Goal: Register for event/course

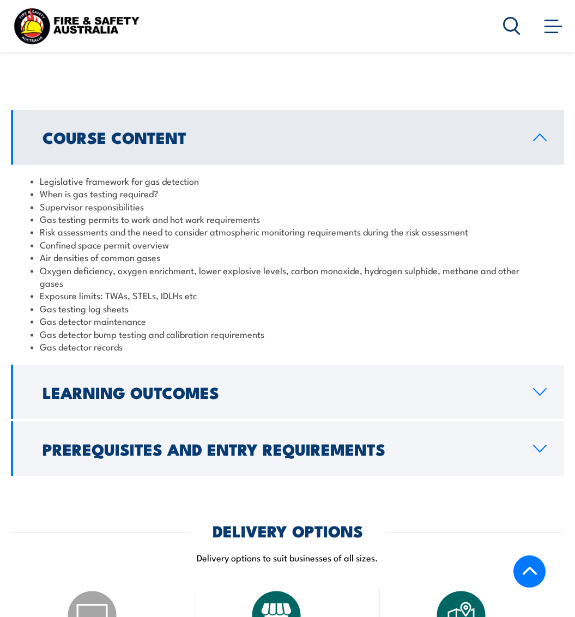
scroll to position [926, 0]
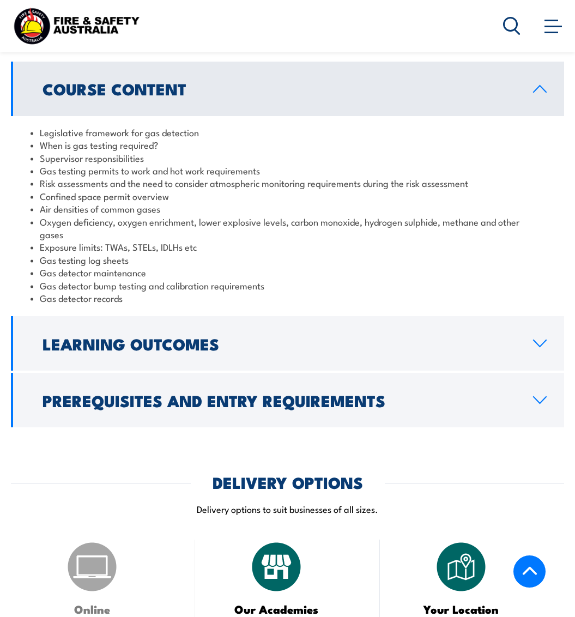
click at [544, 396] on icon at bounding box center [539, 400] width 15 height 9
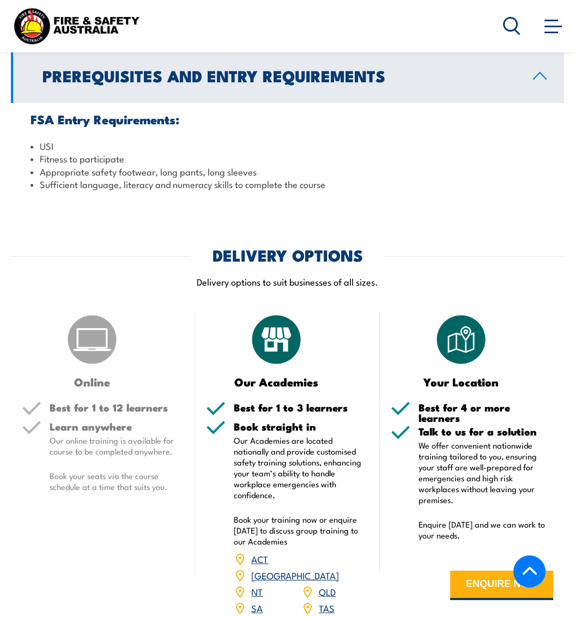
scroll to position [1199, 0]
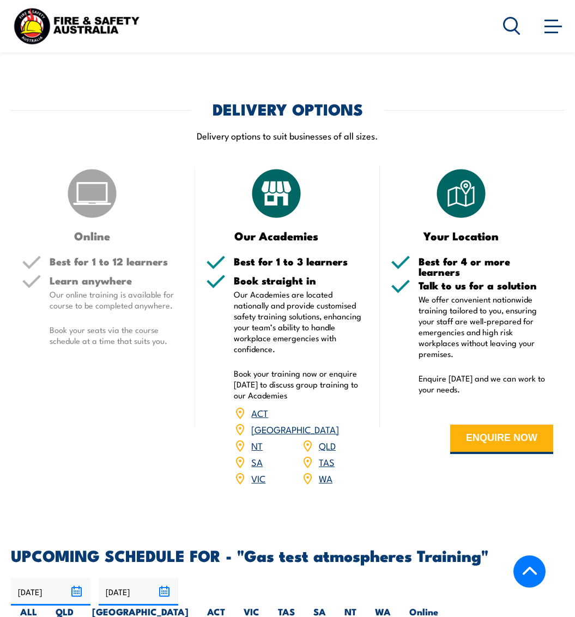
click at [324, 439] on link "QLD" at bounding box center [327, 445] width 17 height 13
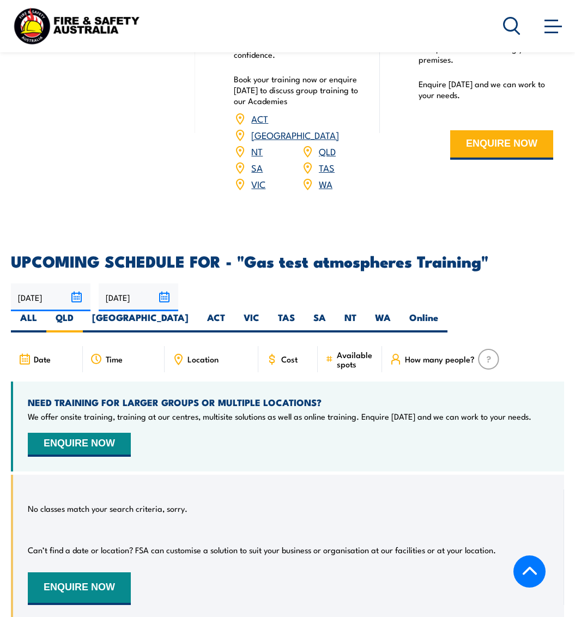
scroll to position [1534, 0]
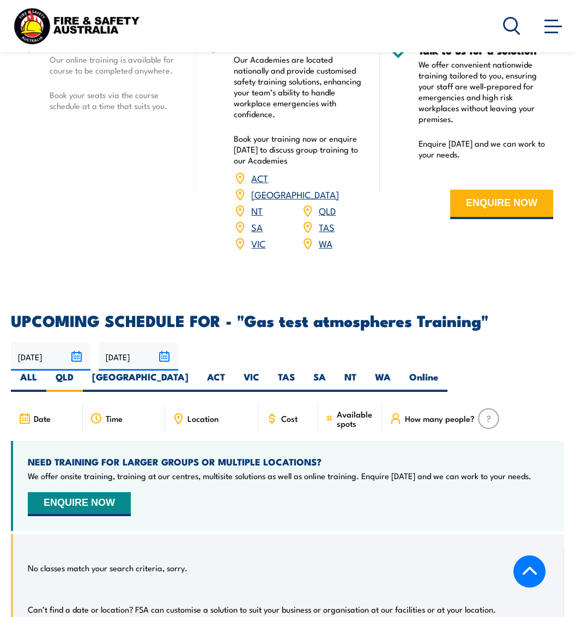
click at [166, 343] on input "[DATE]" at bounding box center [139, 357] width 80 height 28
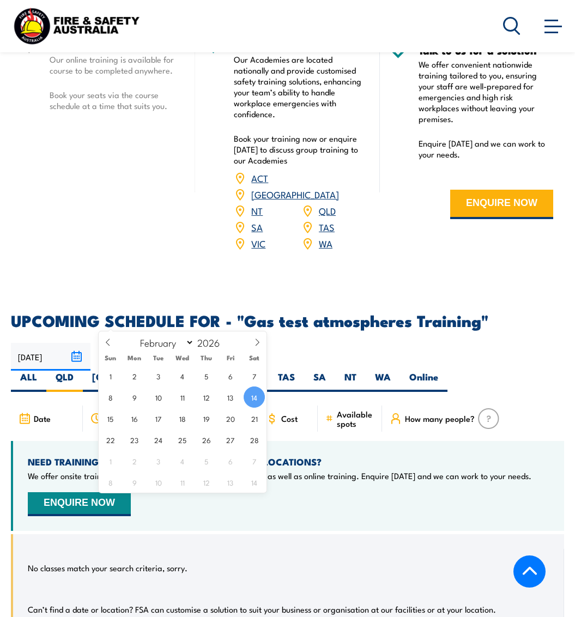
click at [385, 464] on div "NEED TRAINING FOR LARGER GROUPS OR MULTIPLE LOCATIONS? We offer onsite training…" at bounding box center [287, 486] width 553 height 90
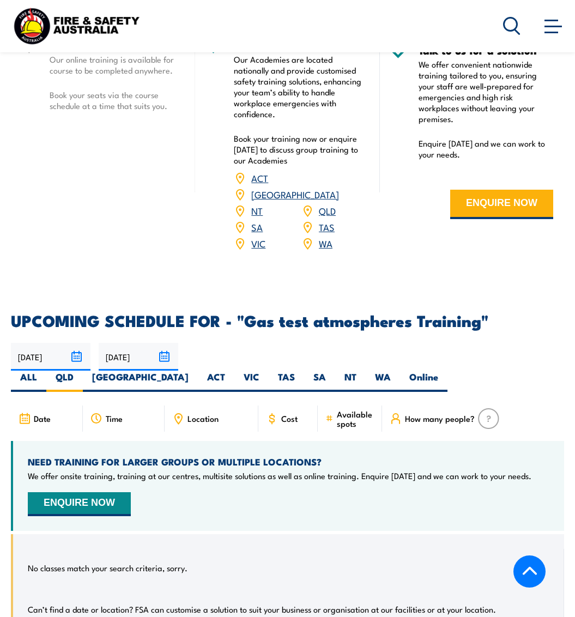
scroll to position [1207, 0]
